Goal: Information Seeking & Learning: Learn about a topic

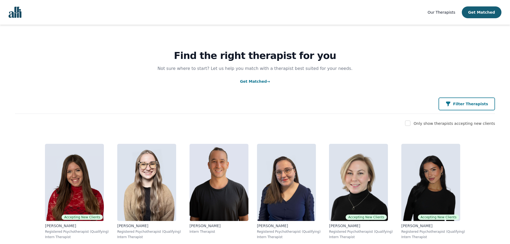
click at [461, 103] on div "Filter Therapists" at bounding box center [466, 103] width 43 height 5
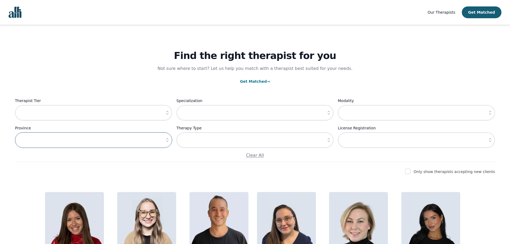
click at [146, 139] on input "text" at bounding box center [93, 140] width 157 height 16
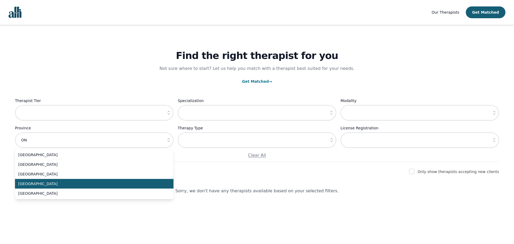
click at [50, 181] on li "[GEOGRAPHIC_DATA]" at bounding box center [94, 184] width 158 height 10
type input "[GEOGRAPHIC_DATA]"
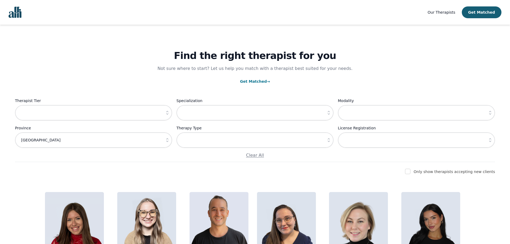
click at [166, 116] on button "button" at bounding box center [167, 113] width 10 height 16
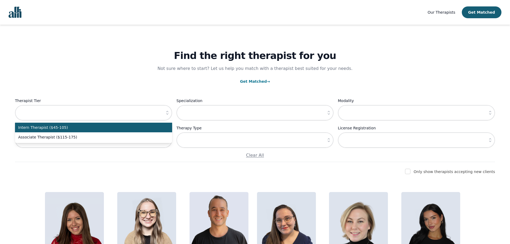
click at [166, 116] on button "button" at bounding box center [167, 113] width 10 height 16
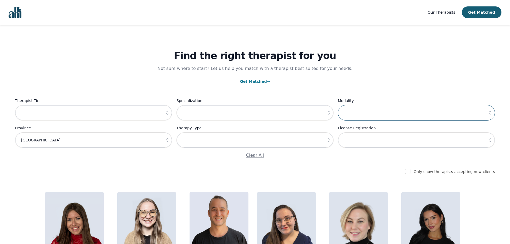
click at [355, 112] on input "text" at bounding box center [416, 113] width 157 height 16
click at [489, 139] on icon "button" at bounding box center [489, 139] width 5 height 5
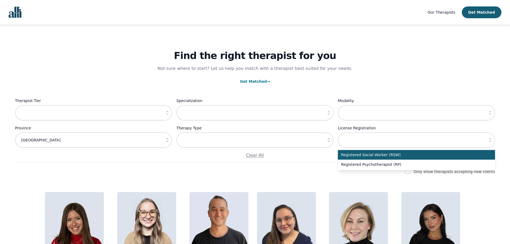
click at [478, 155] on span "Registered Social Worker (RSW)" at bounding box center [413, 154] width 144 height 5
type input "Registered Social Worker (RSW)"
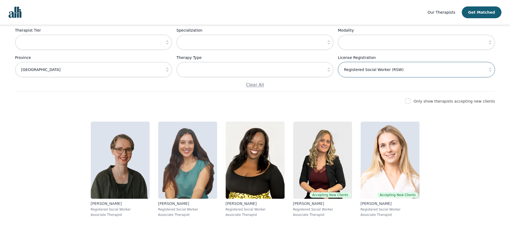
scroll to position [74, 0]
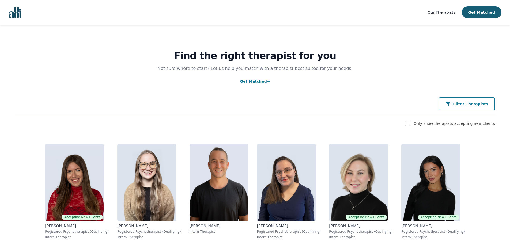
click at [458, 108] on button "Filter Therapists" at bounding box center [466, 103] width 56 height 13
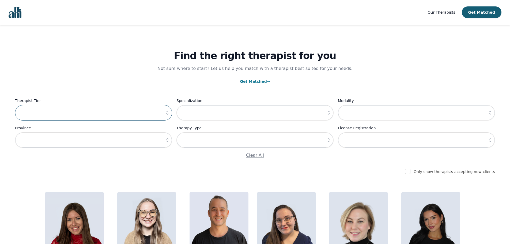
click at [134, 118] on input "text" at bounding box center [93, 113] width 157 height 16
click at [164, 114] on button "button" at bounding box center [167, 113] width 10 height 16
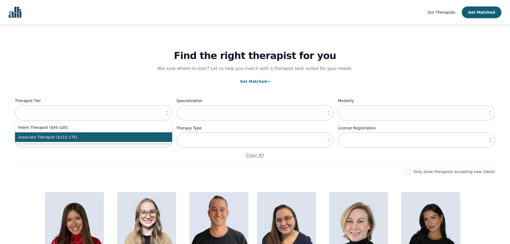
click at [140, 134] on li "Associate Therapist ($115-175)" at bounding box center [93, 137] width 157 height 10
type input "Associate Therapist ($115-175)"
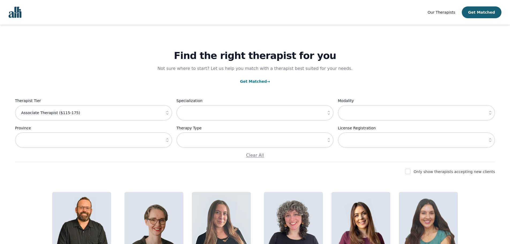
click at [167, 141] on icon "button" at bounding box center [167, 139] width 5 height 5
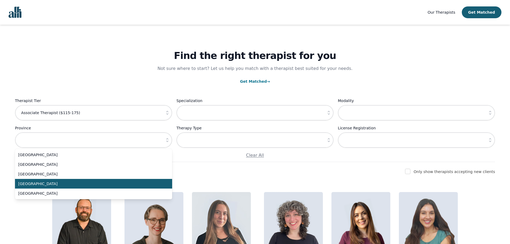
click at [51, 181] on li "[GEOGRAPHIC_DATA]" at bounding box center [93, 184] width 157 height 10
type input "[GEOGRAPHIC_DATA]"
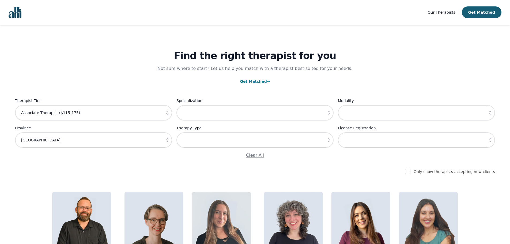
click at [489, 140] on icon "button" at bounding box center [489, 139] width 5 height 5
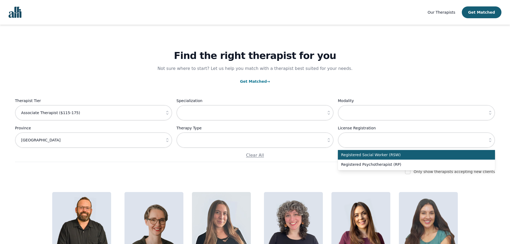
click at [457, 156] on span "Registered Social Worker (RSW)" at bounding box center [413, 154] width 144 height 5
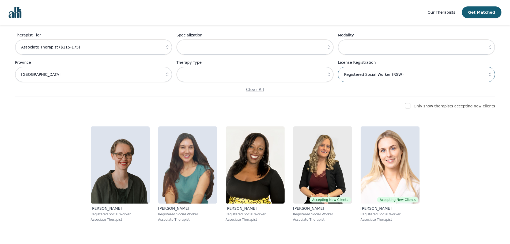
scroll to position [74, 0]
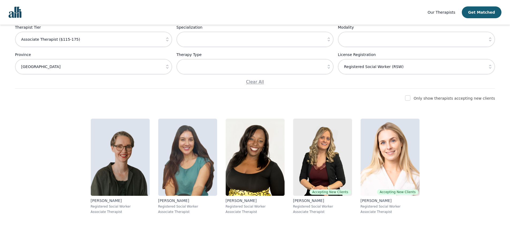
click at [489, 69] on icon "button" at bounding box center [489, 66] width 5 height 5
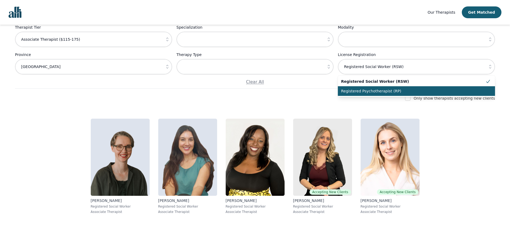
click at [455, 92] on span "Registered Psychotherapist (RP)" at bounding box center [413, 90] width 144 height 5
type input "Registered Psychotherapist (RP)"
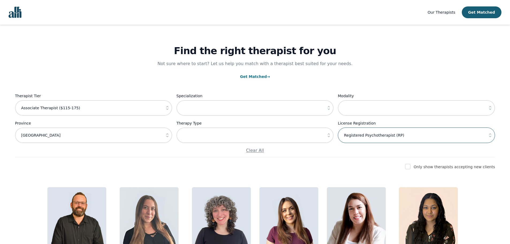
scroll to position [0, 0]
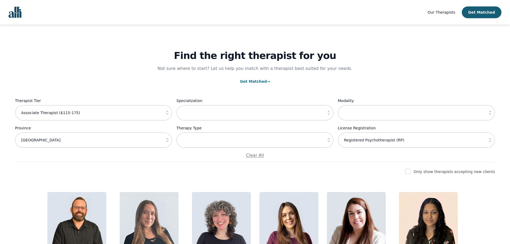
click at [327, 139] on icon "button" at bounding box center [328, 139] width 5 height 5
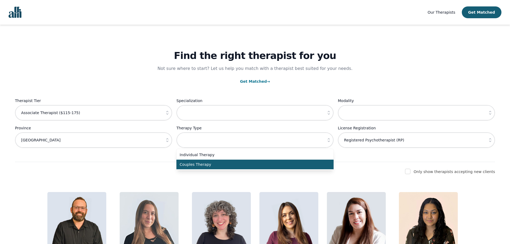
click at [314, 164] on span "Couples Therapy" at bounding box center [252, 164] width 144 height 5
type input "Couples Therapy"
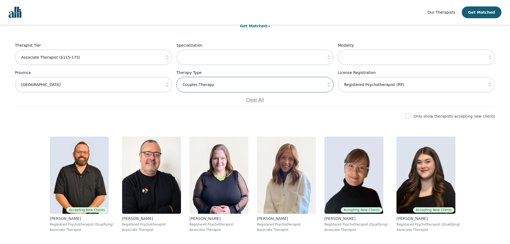
scroll to position [74, 0]
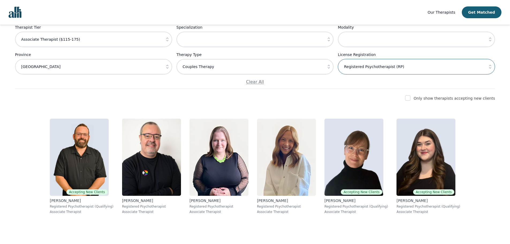
click at [450, 62] on input "Registered Psychotherapist (RP)" at bounding box center [416, 67] width 157 height 16
click at [492, 67] on icon "button" at bounding box center [489, 66] width 5 height 5
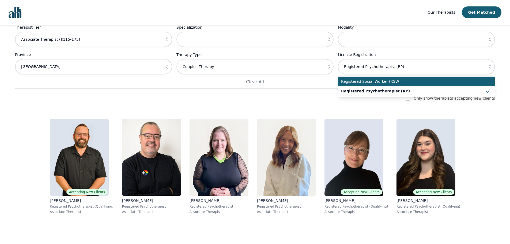
click at [462, 82] on span "Registered Social Worker (RSW)" at bounding box center [413, 81] width 144 height 5
type input "Registered Social Worker (RSW)"
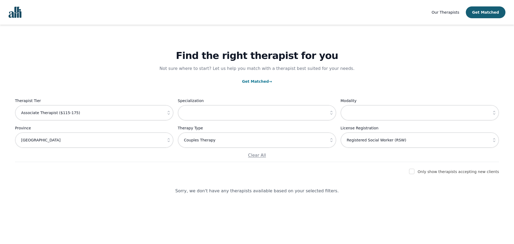
click at [168, 115] on icon "button" at bounding box center [168, 112] width 5 height 5
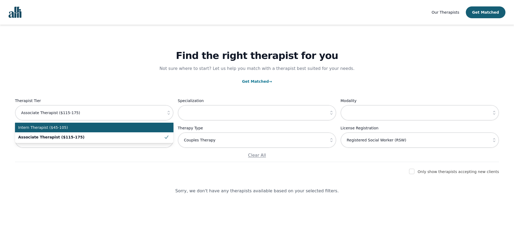
click at [155, 128] on span "Intern Therapist ($45-105)" at bounding box center [91, 127] width 146 height 5
type input "Intern Therapist ($45-105)"
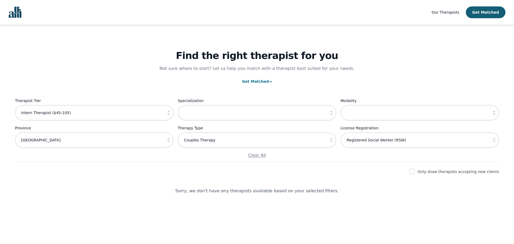
click at [332, 142] on icon "button" at bounding box center [331, 140] width 2 height 4
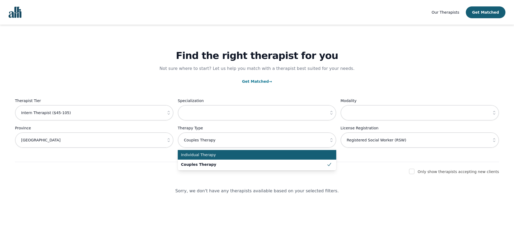
click at [294, 153] on span "Individual Therapy" at bounding box center [254, 154] width 146 height 5
type input "Individual Therapy"
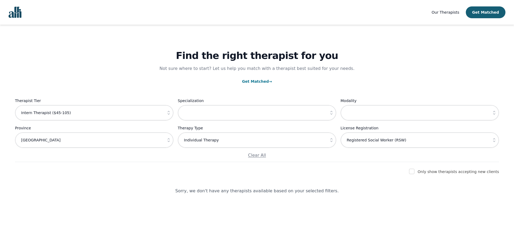
click at [169, 113] on icon "button" at bounding box center [168, 112] width 5 height 5
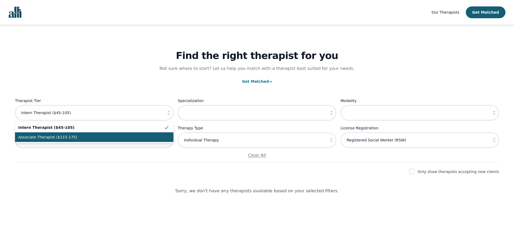
click at [154, 135] on span "Associate Therapist ($115-175)" at bounding box center [91, 136] width 146 height 5
type input "Associate Therapist ($115-175)"
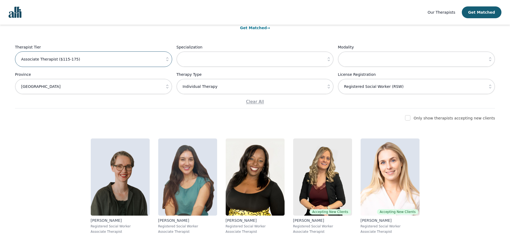
scroll to position [74, 0]
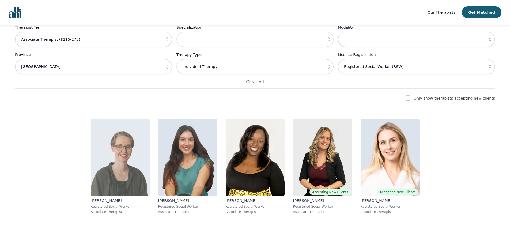
click at [123, 166] on img at bounding box center [120, 157] width 59 height 77
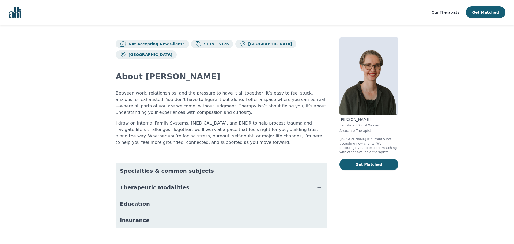
click at [317, 200] on icon "button" at bounding box center [319, 203] width 6 height 6
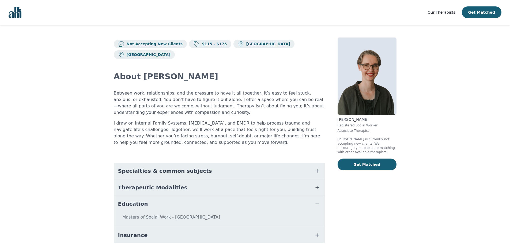
click at [317, 200] on icon "button" at bounding box center [317, 203] width 6 height 6
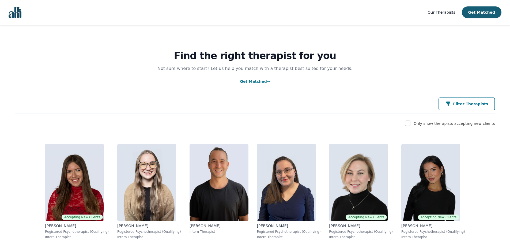
click at [464, 106] on p "Filter Therapists" at bounding box center [470, 103] width 35 height 5
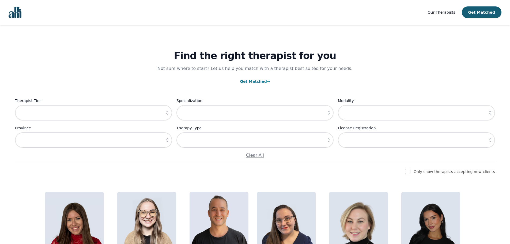
click at [165, 140] on icon "button" at bounding box center [167, 139] width 5 height 5
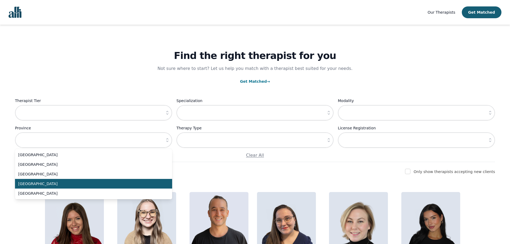
click at [139, 182] on span "[GEOGRAPHIC_DATA]" at bounding box center [90, 183] width 144 height 5
type input "[GEOGRAPHIC_DATA]"
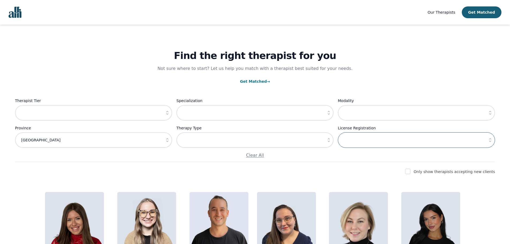
click at [456, 139] on input "text" at bounding box center [416, 140] width 157 height 16
click at [489, 142] on icon "button" at bounding box center [489, 139] width 5 height 5
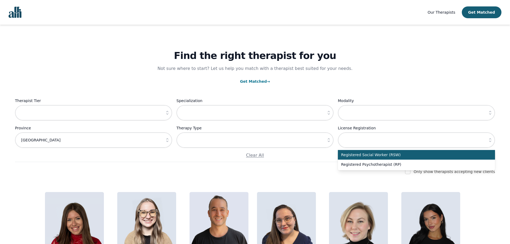
click at [409, 157] on span "Registered Social Worker (RSW)" at bounding box center [413, 154] width 144 height 5
type input "Registered Social Worker (RSW)"
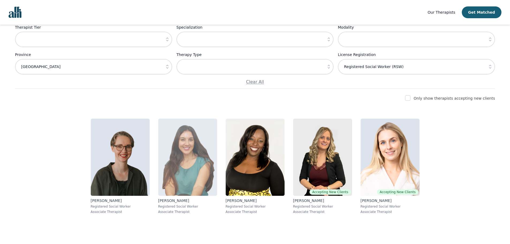
click at [179, 165] on img at bounding box center [187, 157] width 59 height 77
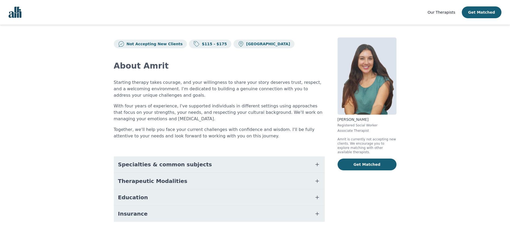
click at [319, 197] on icon "button" at bounding box center [317, 197] width 6 height 6
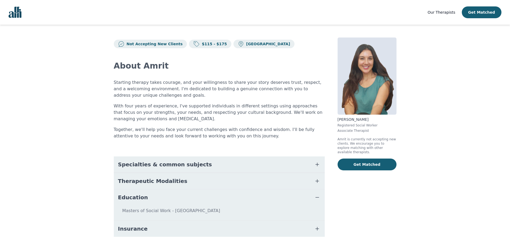
click at [319, 197] on icon "button" at bounding box center [317, 197] width 6 height 6
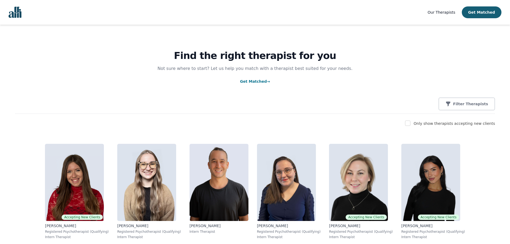
scroll to position [3, 0]
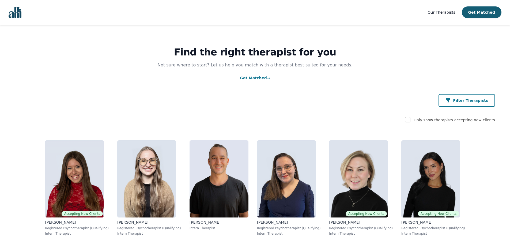
click at [451, 102] on icon "button" at bounding box center [447, 100] width 5 height 5
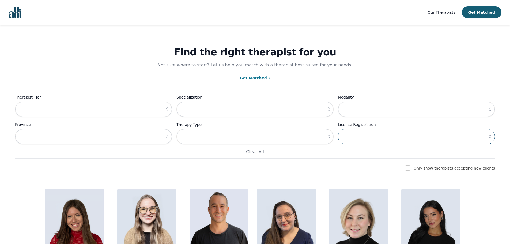
click at [374, 137] on input "text" at bounding box center [416, 137] width 157 height 16
click at [490, 135] on icon "button" at bounding box center [489, 136] width 5 height 5
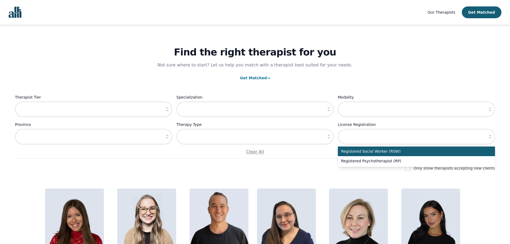
click at [443, 153] on span "Registered Social Worker (RSW)" at bounding box center [413, 151] width 144 height 5
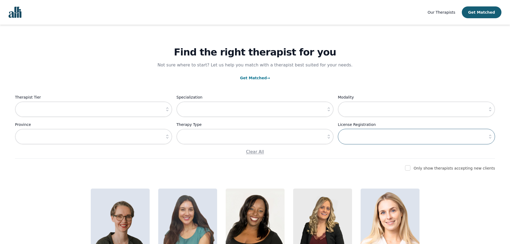
type input "Registered Social Worker (RSW)"
click at [95, 139] on input "text" at bounding box center [93, 137] width 157 height 16
click at [167, 138] on icon "button" at bounding box center [167, 137] width 2 height 4
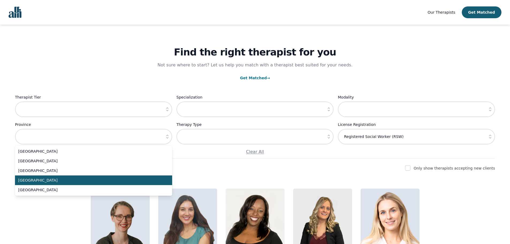
click at [129, 179] on span "[GEOGRAPHIC_DATA]" at bounding box center [90, 179] width 144 height 5
type input "[GEOGRAPHIC_DATA]"
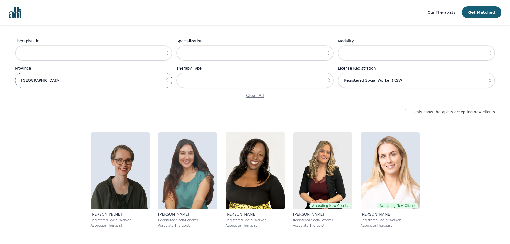
scroll to position [74, 0]
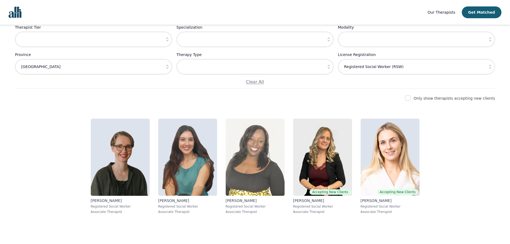
click at [243, 158] on img at bounding box center [255, 157] width 59 height 77
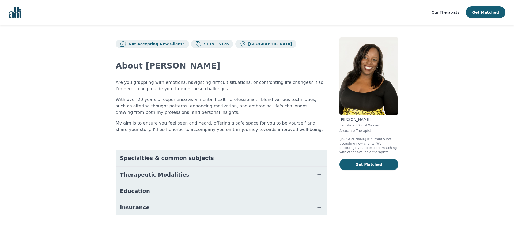
click at [322, 191] on icon "button" at bounding box center [319, 191] width 6 height 6
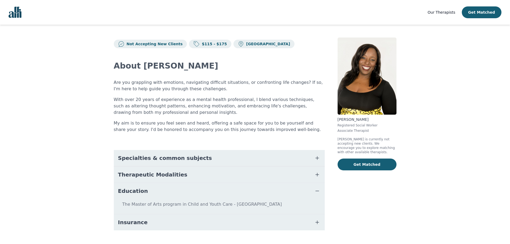
click at [319, 191] on icon "button" at bounding box center [317, 191] width 6 height 6
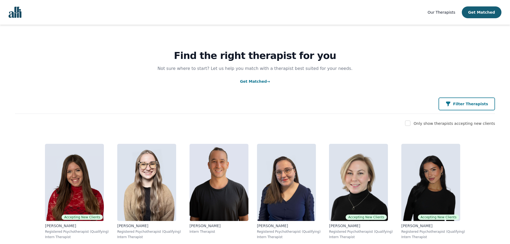
click at [462, 108] on button "Filter Therapists" at bounding box center [466, 103] width 56 height 13
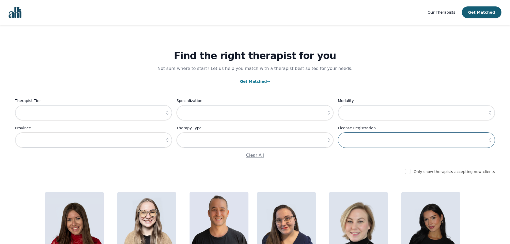
click at [405, 142] on input "text" at bounding box center [416, 140] width 157 height 16
click at [494, 141] on button "button" at bounding box center [490, 140] width 10 height 16
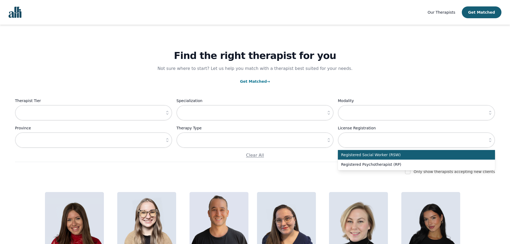
click at [441, 155] on span "Registered Social Worker (RSW)" at bounding box center [413, 154] width 144 height 5
type input "Registered Social Worker (RSW)"
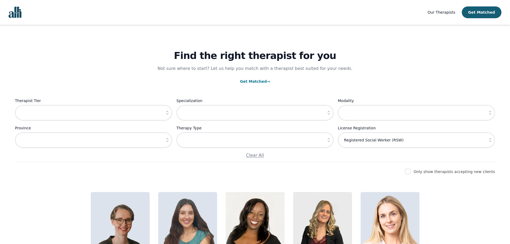
click at [169, 140] on icon "button" at bounding box center [167, 139] width 5 height 5
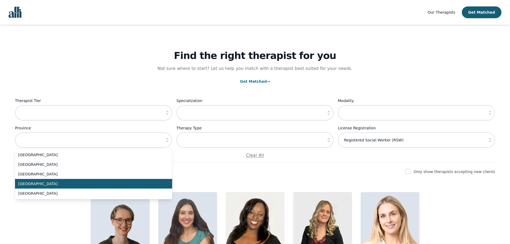
click at [129, 183] on span "[GEOGRAPHIC_DATA]" at bounding box center [90, 183] width 144 height 5
type input "[GEOGRAPHIC_DATA]"
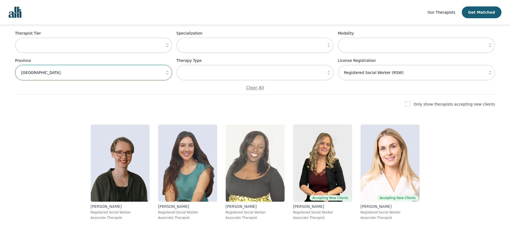
scroll to position [74, 0]
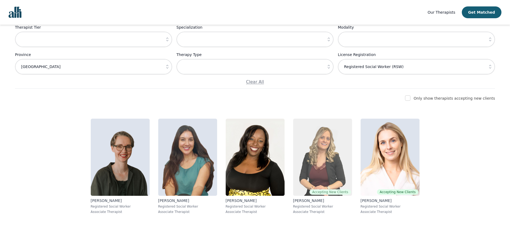
click at [329, 158] on img at bounding box center [322, 157] width 59 height 77
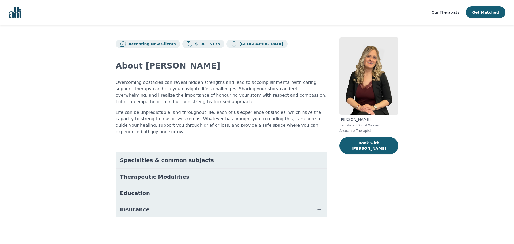
click at [320, 190] on span "button" at bounding box center [319, 192] width 6 height 7
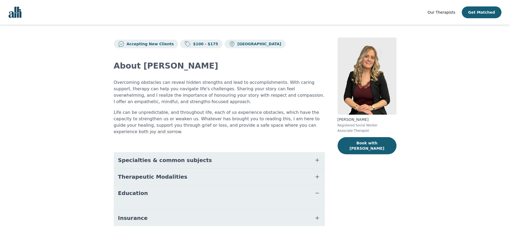
click at [317, 190] on icon "button" at bounding box center [317, 193] width 6 height 6
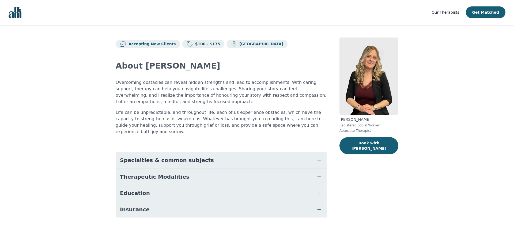
click at [317, 190] on icon "button" at bounding box center [319, 193] width 6 height 6
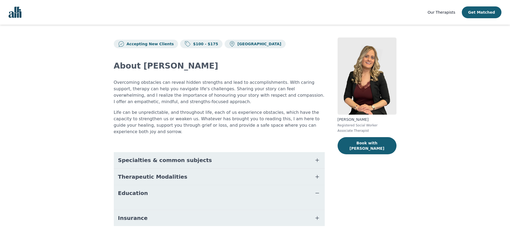
click at [317, 190] on icon "button" at bounding box center [317, 193] width 6 height 6
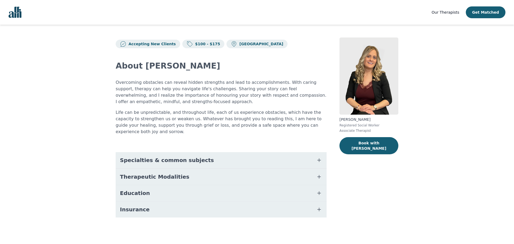
click at [317, 173] on icon "button" at bounding box center [319, 176] width 6 height 6
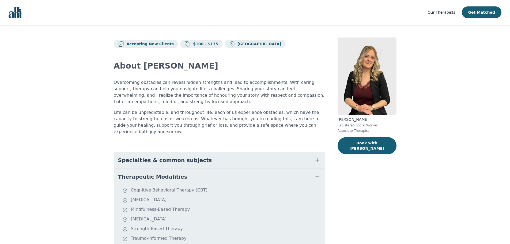
click at [320, 173] on icon "button" at bounding box center [317, 176] width 6 height 6
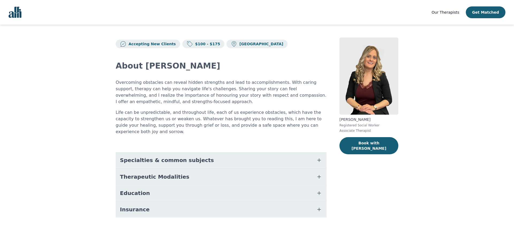
click at [319, 158] on icon "button" at bounding box center [318, 159] width 3 height 3
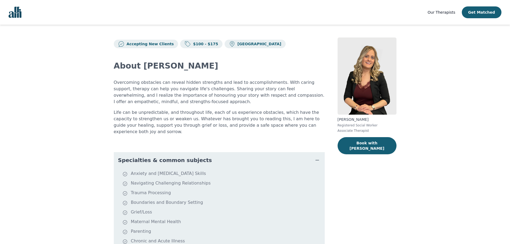
click at [319, 157] on icon "button" at bounding box center [317, 160] width 6 height 6
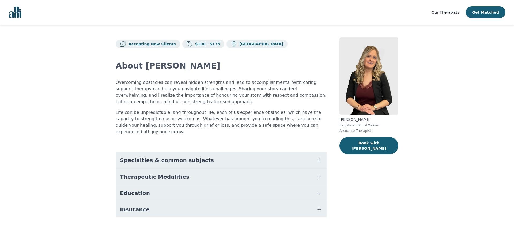
click at [317, 190] on icon "button" at bounding box center [319, 193] width 6 height 6
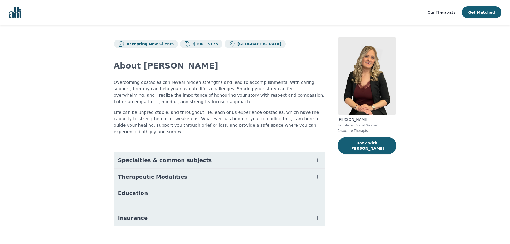
click at [317, 190] on icon "button" at bounding box center [317, 193] width 6 height 6
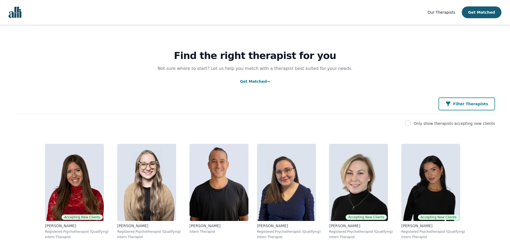
click at [460, 104] on div "Filter Therapists" at bounding box center [466, 103] width 43 height 5
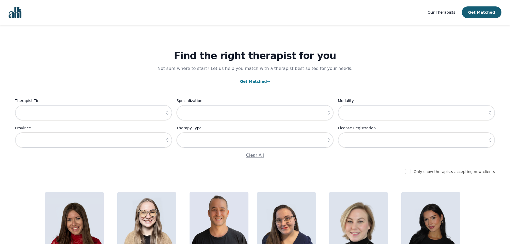
click at [487, 139] on icon "button" at bounding box center [489, 139] width 5 height 5
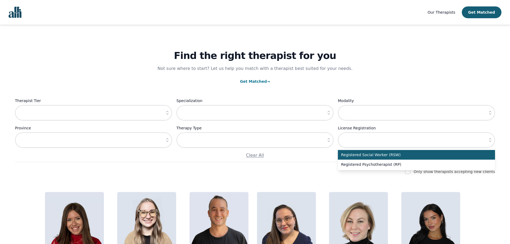
click at [450, 157] on span "Registered Social Worker (RSW)" at bounding box center [413, 154] width 144 height 5
type input "Registered Social Worker (RSW)"
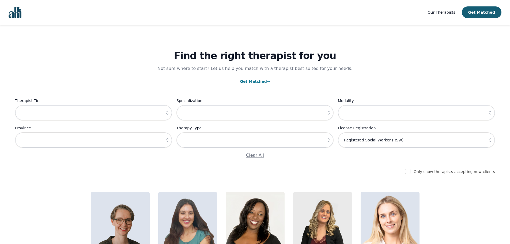
click at [166, 141] on icon "button" at bounding box center [167, 140] width 2 height 4
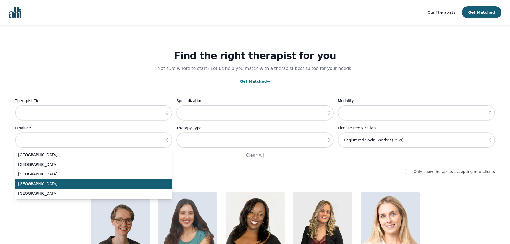
click at [142, 184] on span "[GEOGRAPHIC_DATA]" at bounding box center [90, 183] width 144 height 5
type input "[GEOGRAPHIC_DATA]"
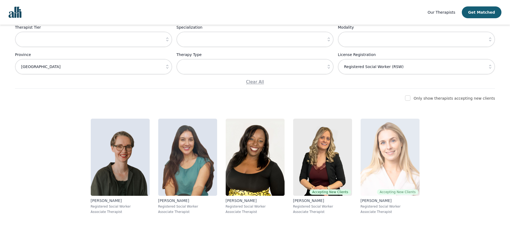
click at [380, 168] on img at bounding box center [390, 157] width 59 height 77
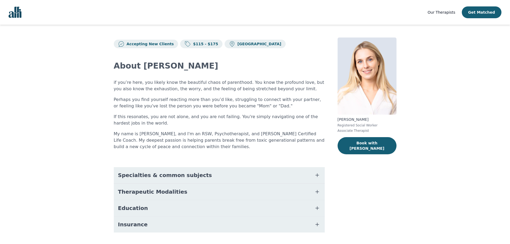
click at [319, 210] on icon "button" at bounding box center [317, 208] width 6 height 6
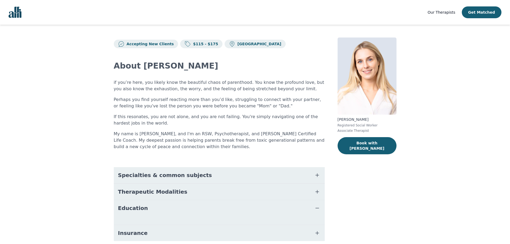
click at [318, 208] on icon "button" at bounding box center [317, 208] width 3 height 0
